Goal: Task Accomplishment & Management: Use online tool/utility

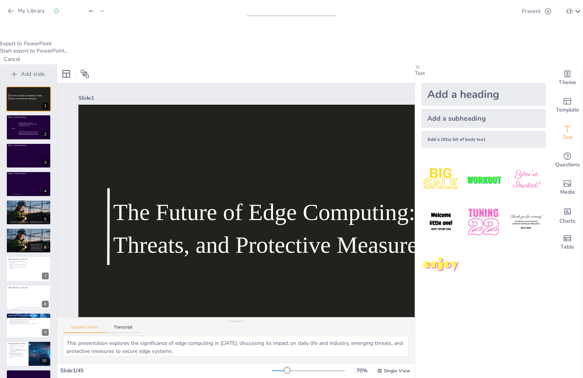
click at [19, 42] on icon at bounding box center [8, 31] width 22 height 22
click at [285, 64] on div "Export to PowerPoint Start export to PowerPoint... Cancel" at bounding box center [291, 44] width 583 height 42
click at [266, 64] on div "Export to PowerPoint Start export to PowerPoint... Cancel" at bounding box center [291, 44] width 583 height 42
click at [271, 40] on div at bounding box center [291, 31] width 583 height 17
click at [324, 40] on div at bounding box center [291, 31] width 583 height 17
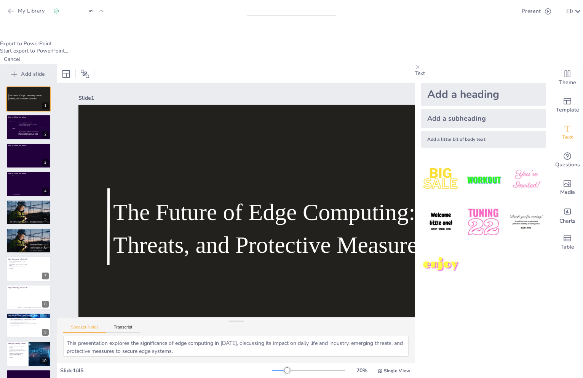
click at [324, 40] on div at bounding box center [291, 31] width 583 height 17
checkbox input "true"
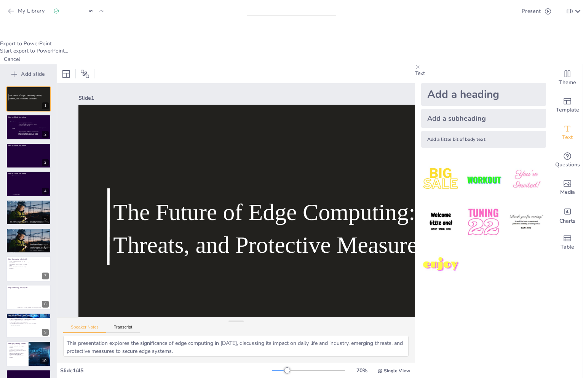
checkbox input "true"
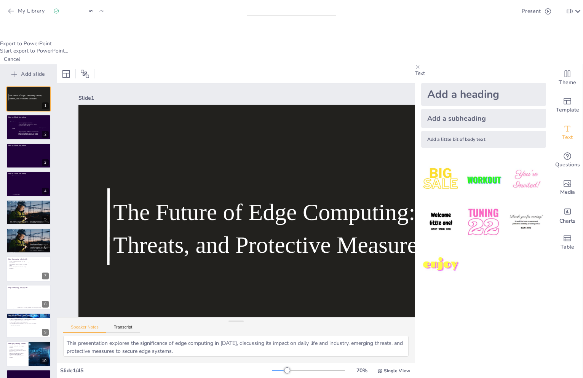
checkbox input "true"
